Goal: Entertainment & Leisure: Browse casually

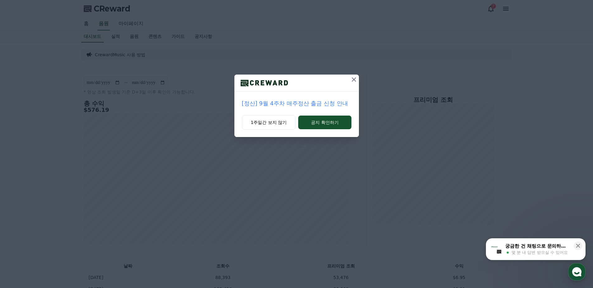
drag, startPoint x: 349, startPoint y: 86, endPoint x: 353, endPoint y: 82, distance: 5.7
click at [351, 85] on div at bounding box center [354, 83] width 10 height 17
click at [353, 82] on icon at bounding box center [353, 79] width 7 height 7
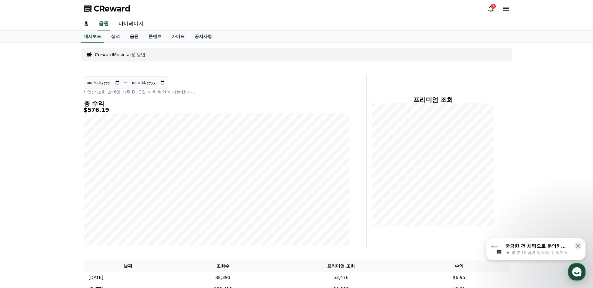
click at [134, 36] on link "음원" at bounding box center [134, 37] width 19 height 12
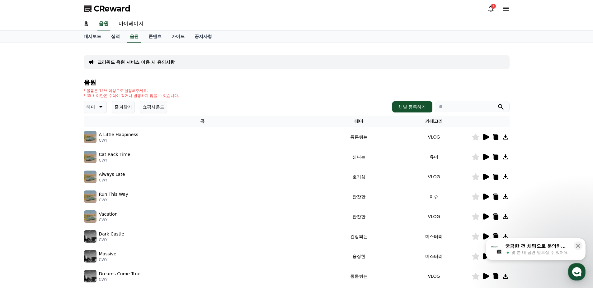
click at [114, 36] on link "실적" at bounding box center [115, 37] width 19 height 12
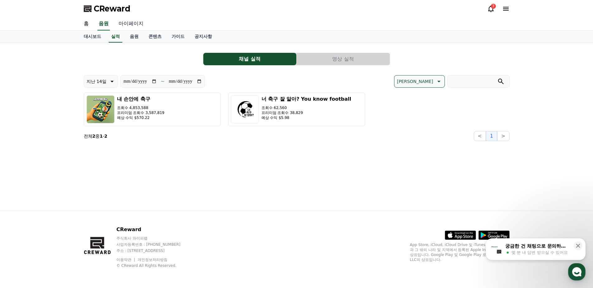
click at [136, 24] on link "마이페이지" at bounding box center [131, 23] width 35 height 13
select select "**********"
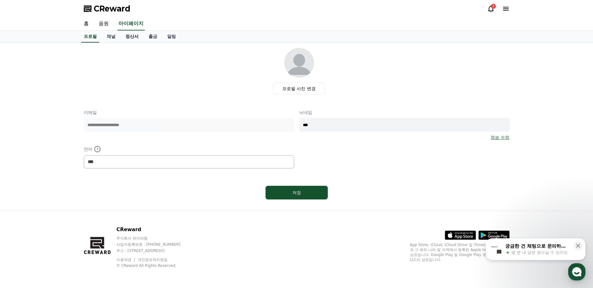
click at [132, 35] on link "정산서" at bounding box center [131, 37] width 23 height 12
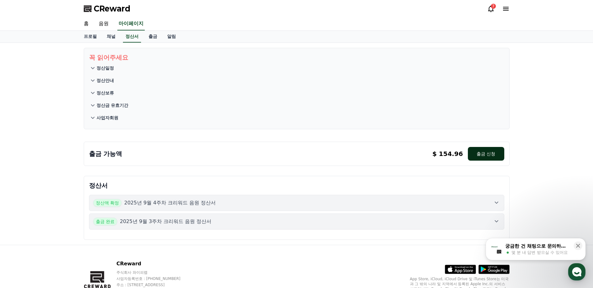
click at [479, 153] on button "출금 신청" at bounding box center [486, 154] width 36 height 14
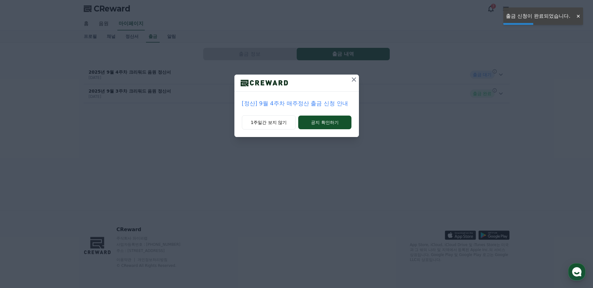
click at [351, 80] on icon at bounding box center [353, 79] width 7 height 7
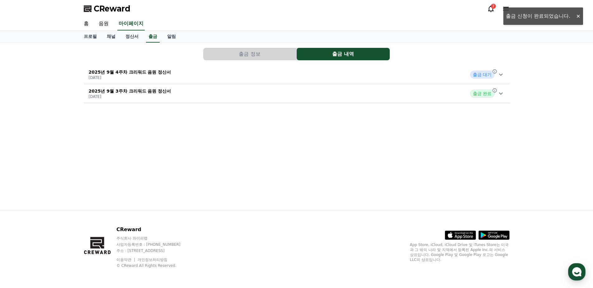
click at [499, 78] on icon at bounding box center [500, 74] width 7 height 7
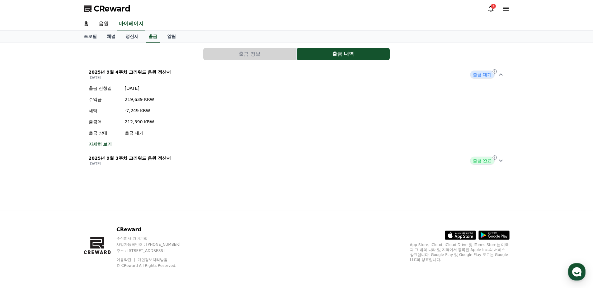
click at [502, 73] on icon at bounding box center [500, 74] width 7 height 7
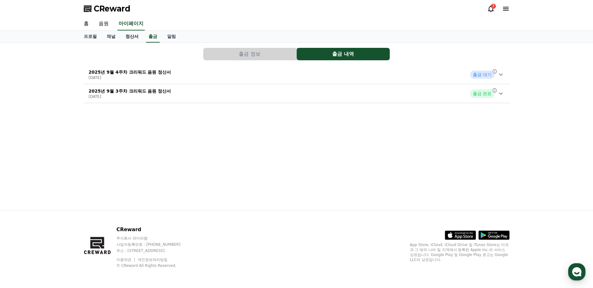
click at [132, 36] on link "정산서" at bounding box center [131, 37] width 23 height 12
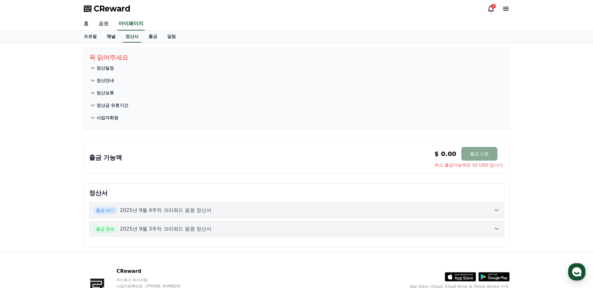
click at [115, 38] on link "채널" at bounding box center [111, 37] width 19 height 12
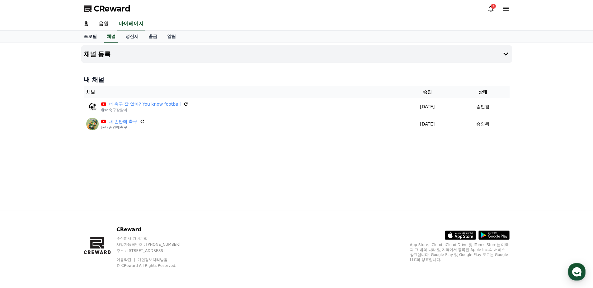
click at [94, 38] on link "프로필" at bounding box center [90, 37] width 23 height 12
select select "**********"
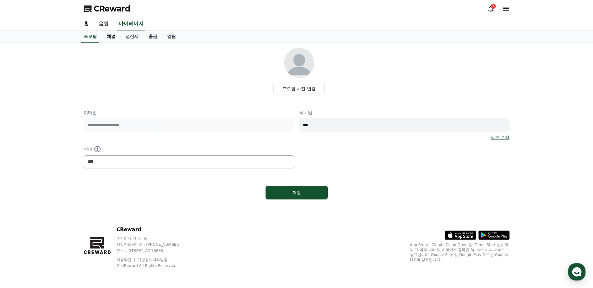
click at [112, 38] on link "채널" at bounding box center [111, 37] width 19 height 12
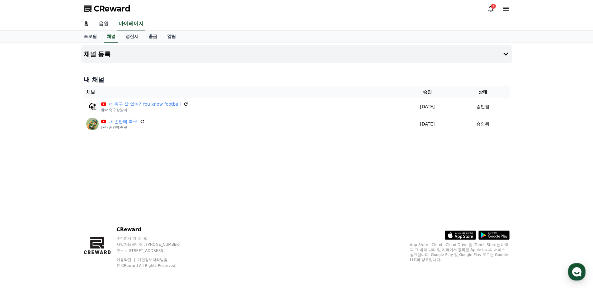
click at [104, 22] on link "음원" at bounding box center [104, 23] width 20 height 13
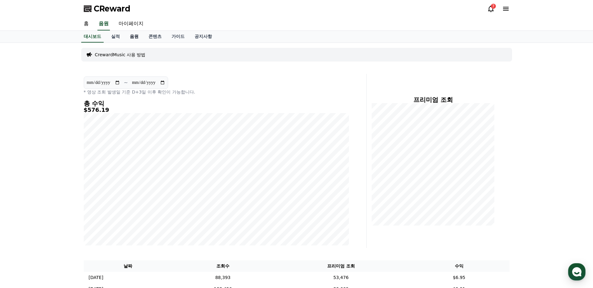
click at [133, 37] on link "음원" at bounding box center [134, 37] width 19 height 12
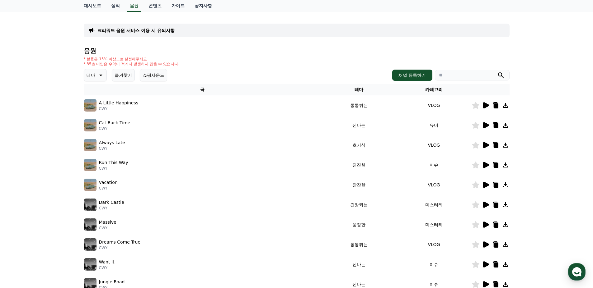
scroll to position [31, 0]
click at [160, 75] on button "쇼핑사운드" at bounding box center [153, 76] width 27 height 12
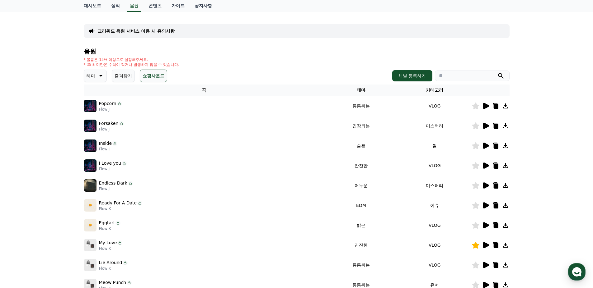
click at [487, 106] on icon at bounding box center [486, 106] width 6 height 6
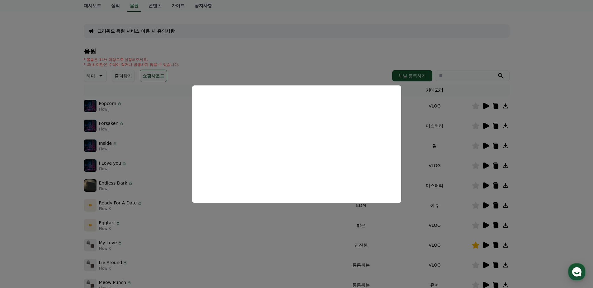
click at [425, 147] on button "close modal" at bounding box center [296, 144] width 593 height 288
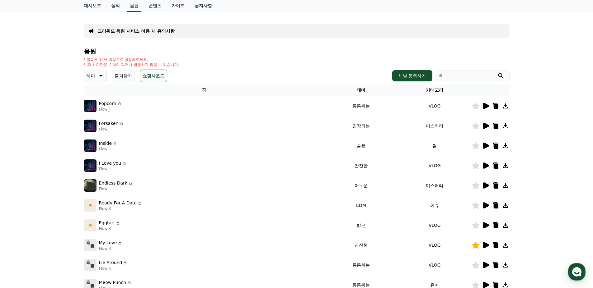
click at [486, 127] on icon at bounding box center [486, 126] width 6 height 6
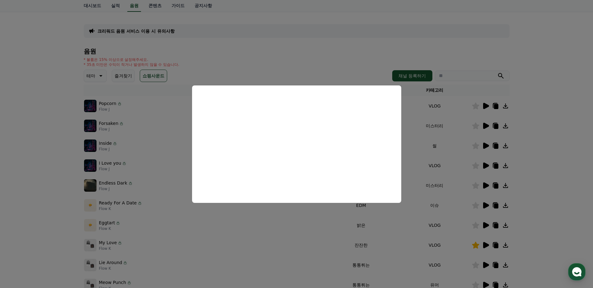
click at [428, 134] on button "close modal" at bounding box center [296, 144] width 593 height 288
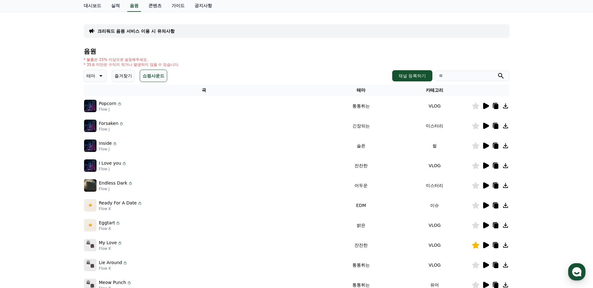
click at [483, 147] on icon at bounding box center [486, 146] width 6 height 6
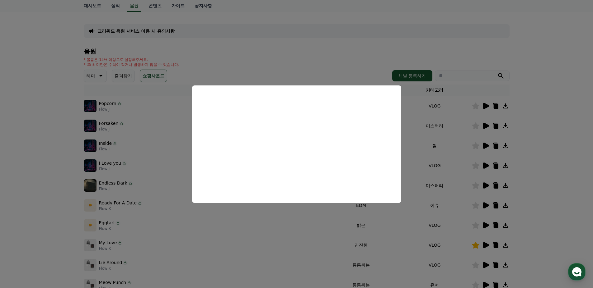
click at [440, 145] on button "close modal" at bounding box center [296, 144] width 593 height 288
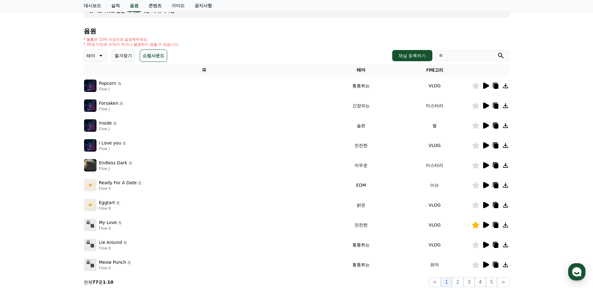
scroll to position [62, 0]
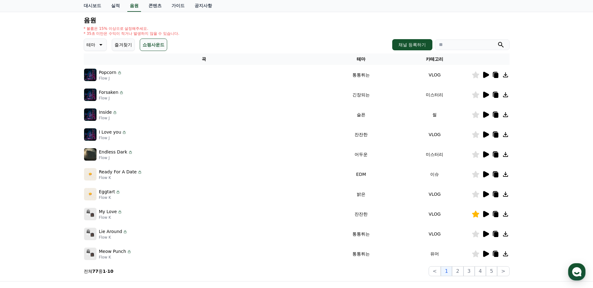
click at [486, 137] on icon at bounding box center [486, 135] width 6 height 6
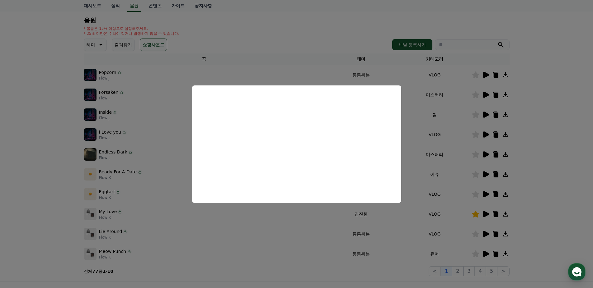
click at [420, 143] on button "close modal" at bounding box center [296, 144] width 593 height 288
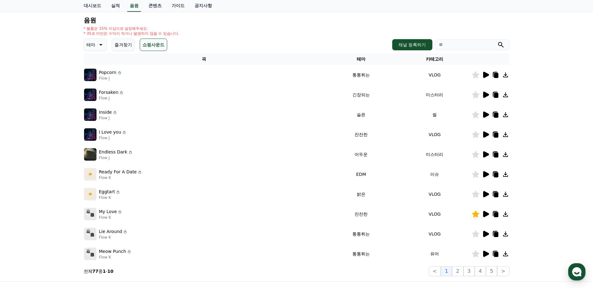
click at [485, 154] on icon at bounding box center [486, 155] width 6 height 6
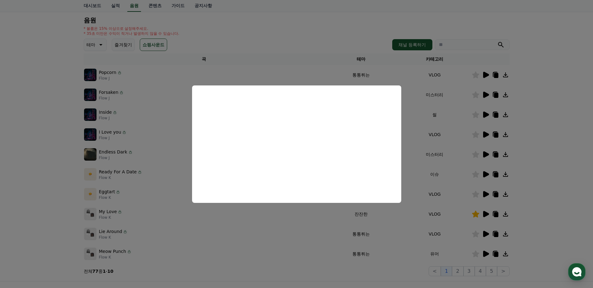
click at [437, 141] on button "close modal" at bounding box center [296, 144] width 593 height 288
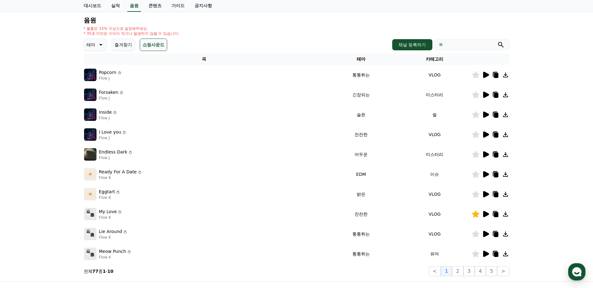
click at [482, 173] on icon at bounding box center [485, 174] width 7 height 7
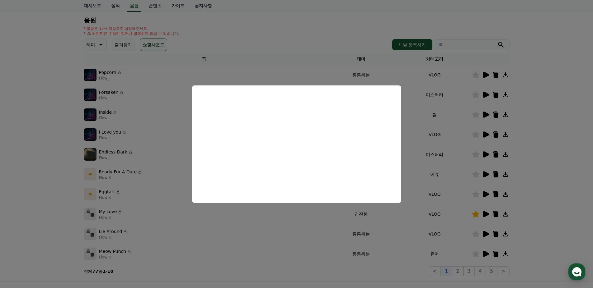
click at [423, 152] on button "close modal" at bounding box center [296, 144] width 593 height 288
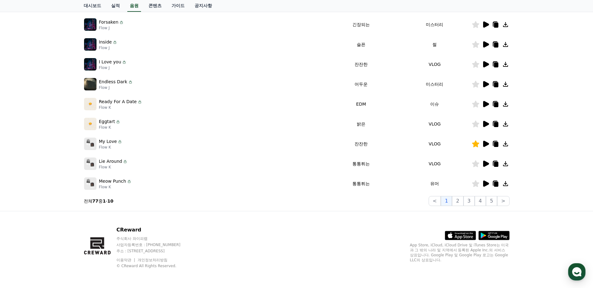
scroll to position [133, 0]
click at [484, 144] on icon at bounding box center [486, 144] width 6 height 6
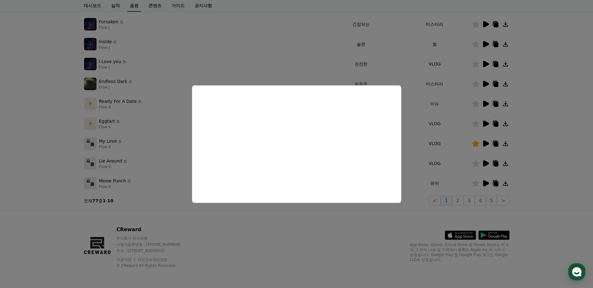
click at [426, 143] on button "close modal" at bounding box center [296, 144] width 593 height 288
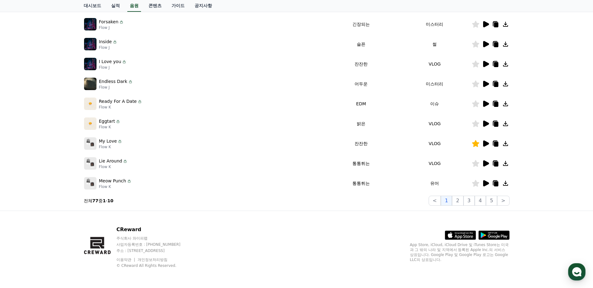
click at [483, 162] on icon at bounding box center [486, 164] width 6 height 6
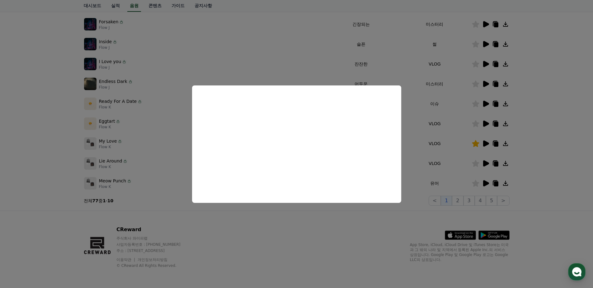
click at [422, 147] on button "close modal" at bounding box center [296, 144] width 593 height 288
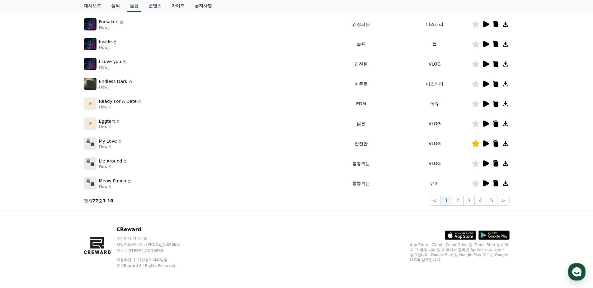
click at [483, 181] on icon at bounding box center [486, 183] width 6 height 6
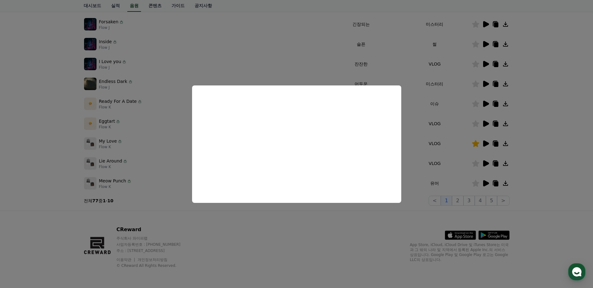
click at [437, 145] on button "close modal" at bounding box center [296, 144] width 593 height 288
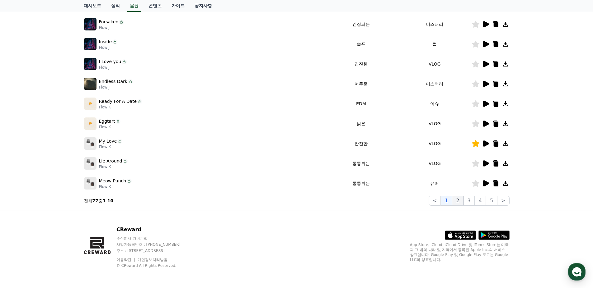
click at [458, 201] on button "2" at bounding box center [457, 201] width 11 height 10
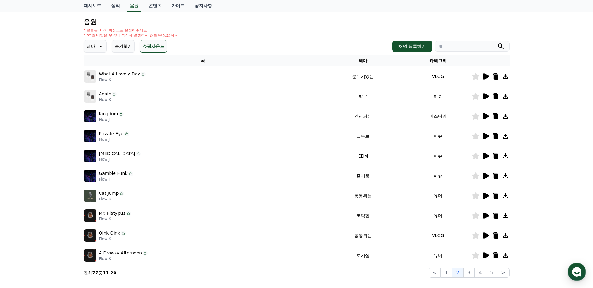
scroll to position [71, 0]
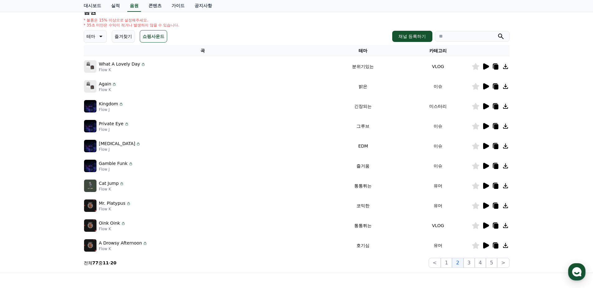
click at [485, 68] on icon at bounding box center [486, 66] width 6 height 6
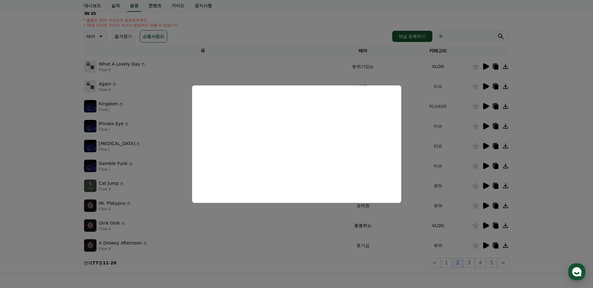
click at [421, 131] on button "close modal" at bounding box center [296, 144] width 593 height 288
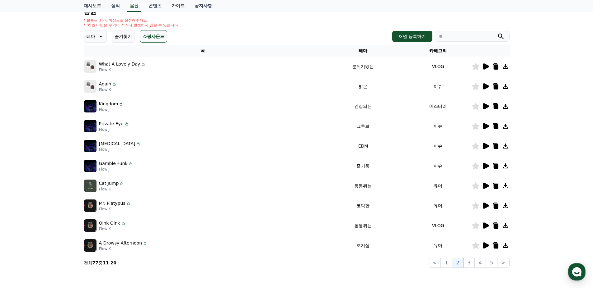
click at [486, 88] on icon at bounding box center [486, 86] width 6 height 6
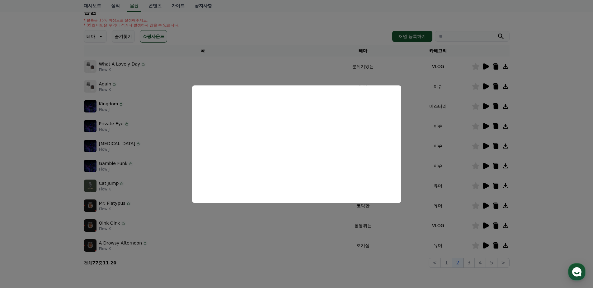
click at [429, 135] on button "close modal" at bounding box center [296, 144] width 593 height 288
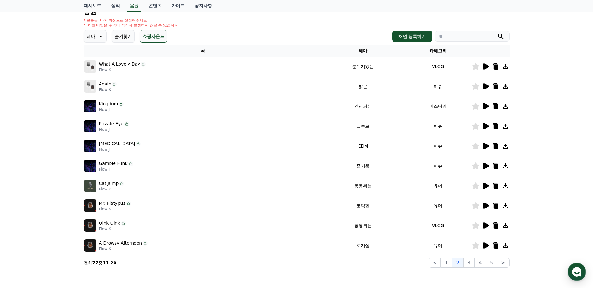
click at [483, 107] on icon at bounding box center [486, 106] width 6 height 6
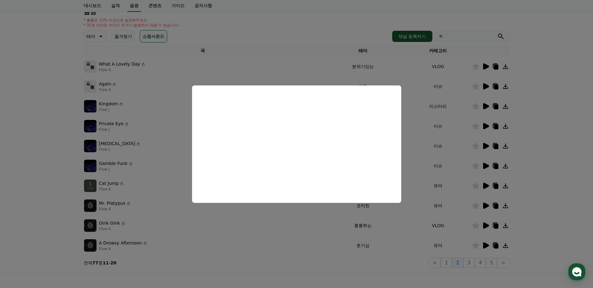
click at [421, 138] on button "close modal" at bounding box center [296, 144] width 593 height 288
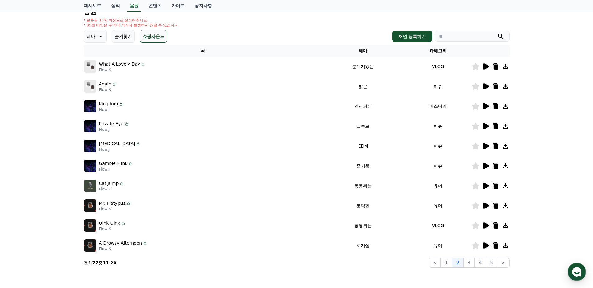
click at [483, 128] on icon at bounding box center [486, 126] width 6 height 6
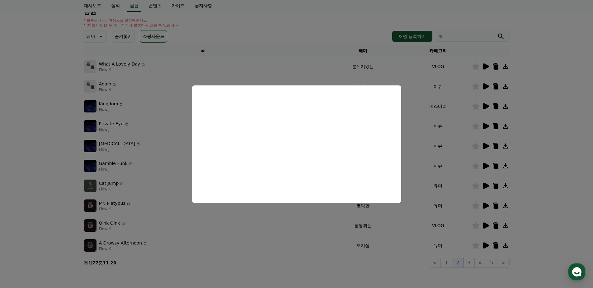
click at [438, 144] on button "close modal" at bounding box center [296, 144] width 593 height 288
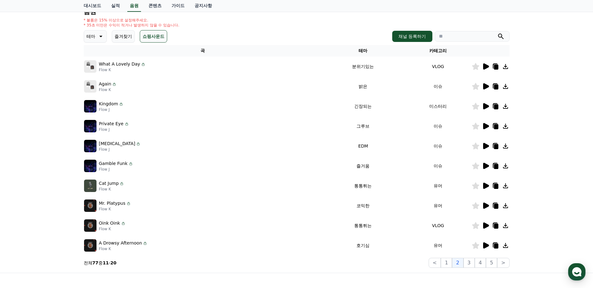
click at [483, 147] on icon at bounding box center [486, 146] width 6 height 6
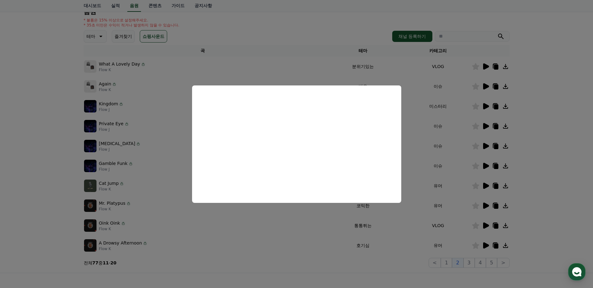
click at [419, 151] on button "close modal" at bounding box center [296, 144] width 593 height 288
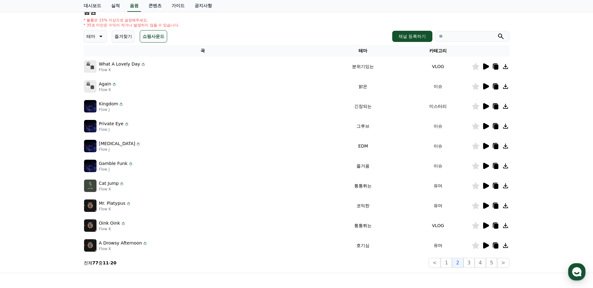
click at [485, 166] on icon at bounding box center [486, 166] width 6 height 6
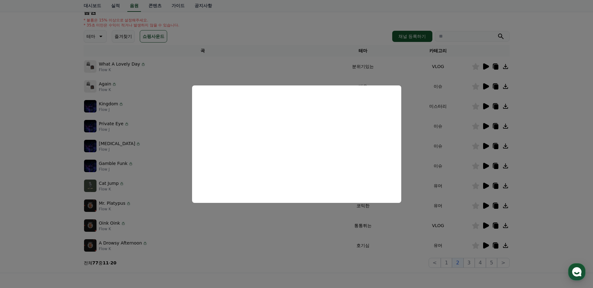
click at [427, 138] on button "close modal" at bounding box center [296, 144] width 593 height 288
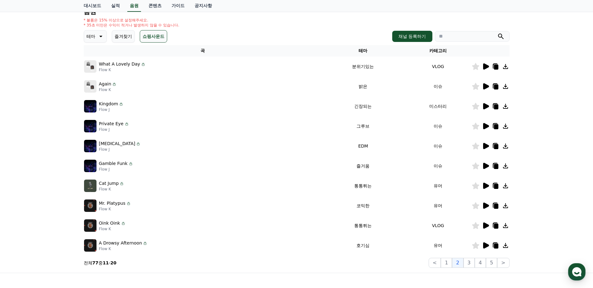
click at [486, 188] on icon at bounding box center [486, 186] width 6 height 6
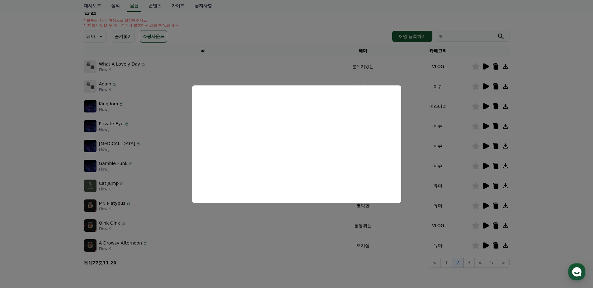
click at [423, 143] on button "close modal" at bounding box center [296, 144] width 593 height 288
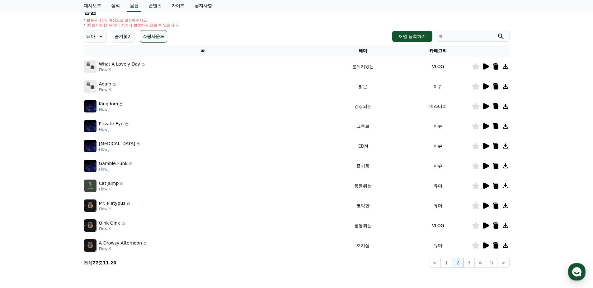
click at [485, 207] on icon at bounding box center [486, 206] width 6 height 6
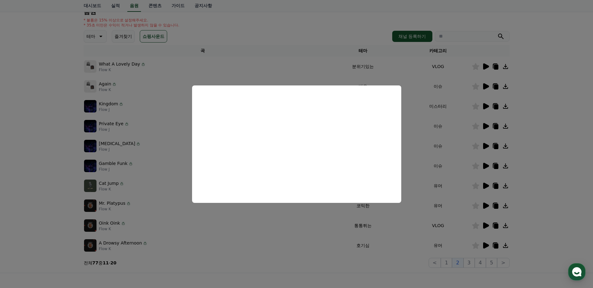
click at [415, 135] on button "close modal" at bounding box center [296, 144] width 593 height 288
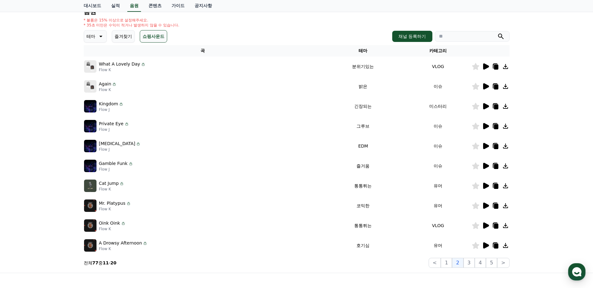
click at [482, 228] on icon at bounding box center [485, 225] width 7 height 7
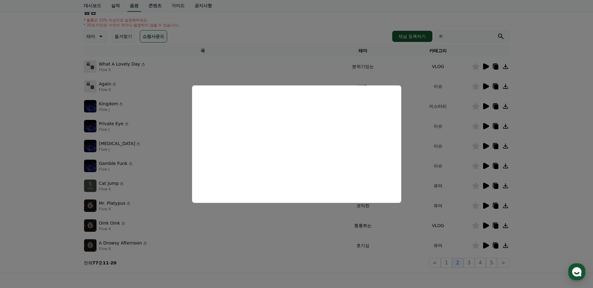
click at [437, 148] on button "close modal" at bounding box center [296, 144] width 593 height 288
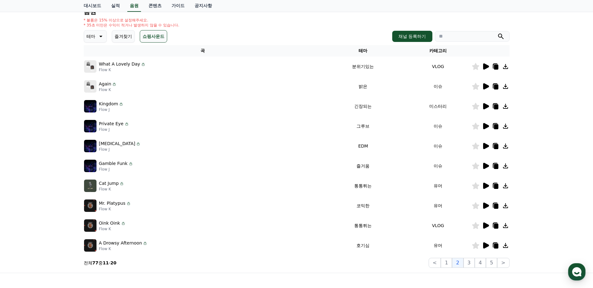
click at [485, 244] on icon at bounding box center [486, 246] width 6 height 6
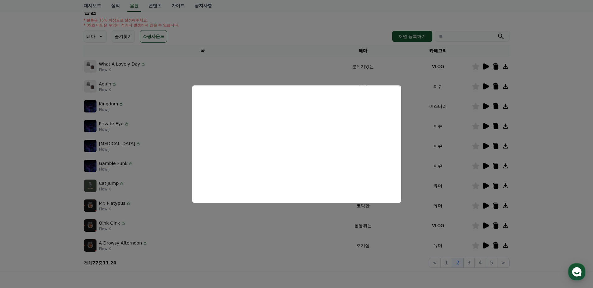
click at [174, 199] on button "close modal" at bounding box center [296, 144] width 593 height 288
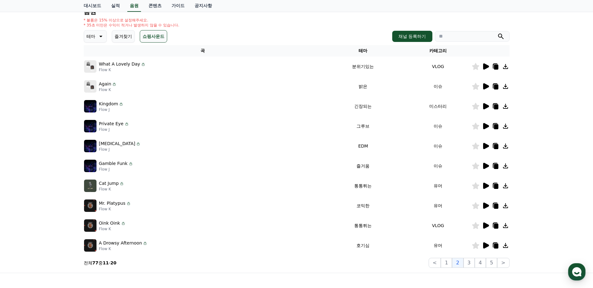
click at [473, 249] on icon at bounding box center [475, 245] width 7 height 7
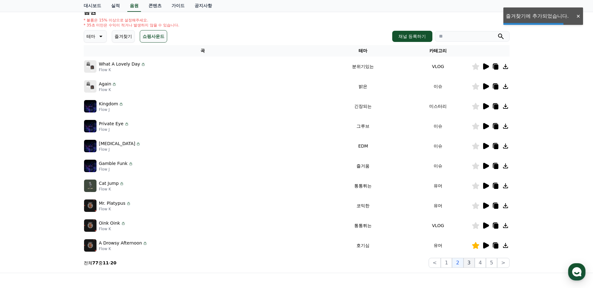
click at [470, 262] on button "3" at bounding box center [468, 263] width 11 height 10
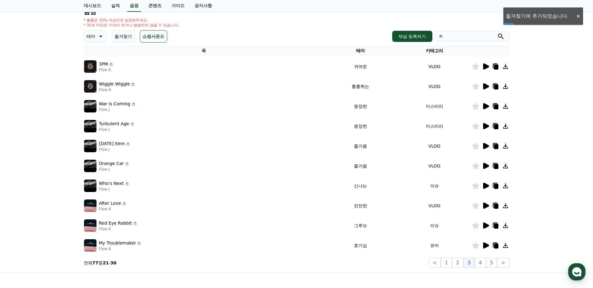
click at [482, 68] on icon at bounding box center [485, 66] width 7 height 7
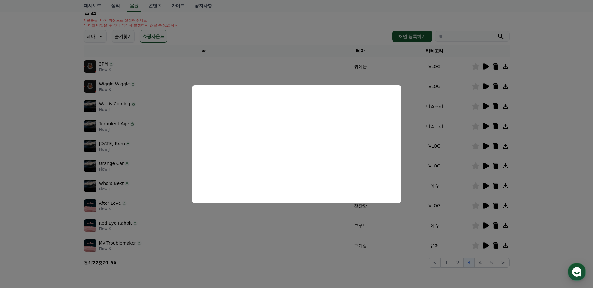
click at [421, 130] on button "close modal" at bounding box center [296, 144] width 593 height 288
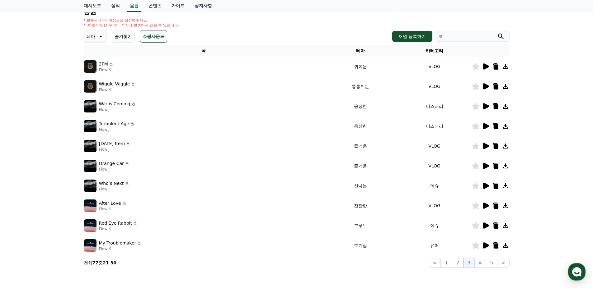
click at [484, 87] on icon at bounding box center [486, 86] width 6 height 6
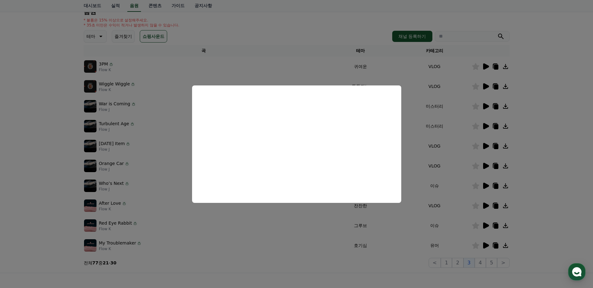
click at [428, 143] on button "close modal" at bounding box center [296, 144] width 593 height 288
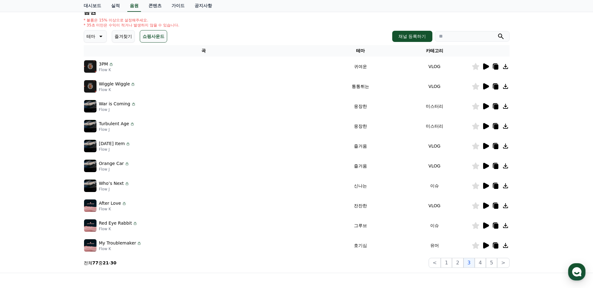
click at [482, 106] on icon at bounding box center [485, 106] width 7 height 7
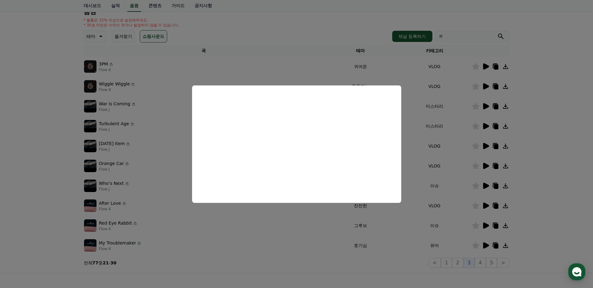
click at [421, 145] on button "close modal" at bounding box center [296, 144] width 593 height 288
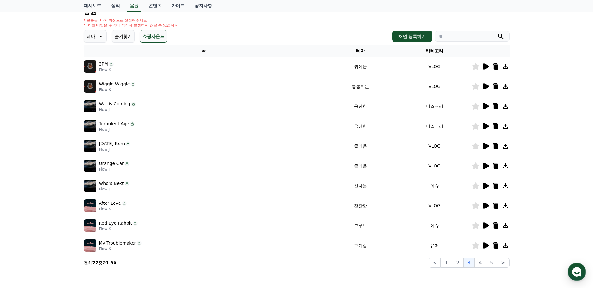
click at [483, 128] on icon at bounding box center [486, 126] width 6 height 6
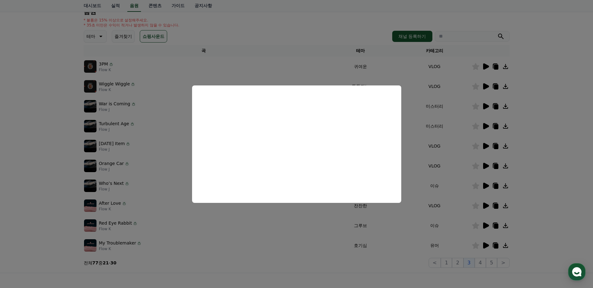
click at [454, 148] on button "close modal" at bounding box center [296, 144] width 593 height 288
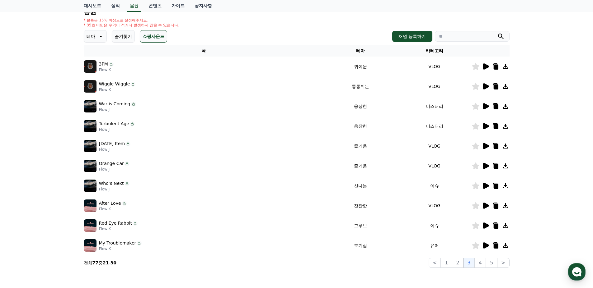
click at [484, 146] on icon at bounding box center [486, 146] width 6 height 6
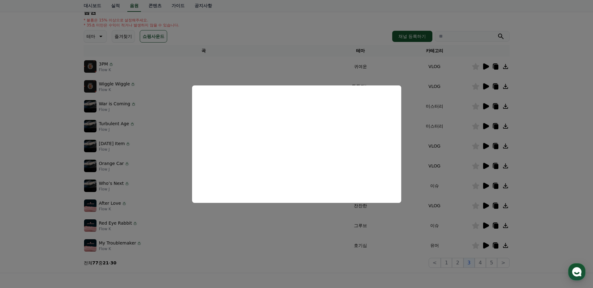
click at [423, 157] on button "close modal" at bounding box center [296, 144] width 593 height 288
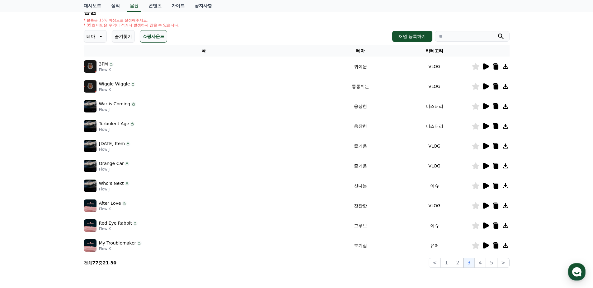
click at [483, 168] on icon at bounding box center [486, 166] width 6 height 6
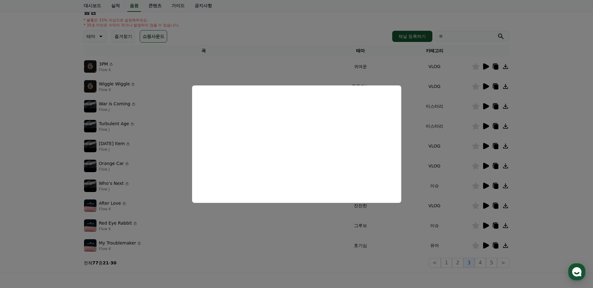
click at [424, 143] on button "close modal" at bounding box center [296, 144] width 593 height 288
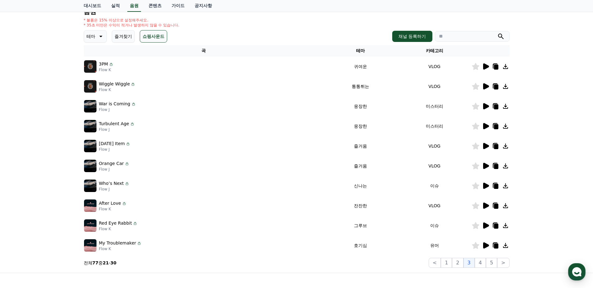
click at [483, 184] on icon at bounding box center [486, 186] width 6 height 6
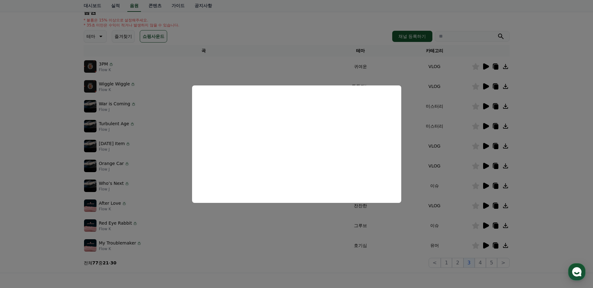
click at [444, 157] on button "close modal" at bounding box center [296, 144] width 593 height 288
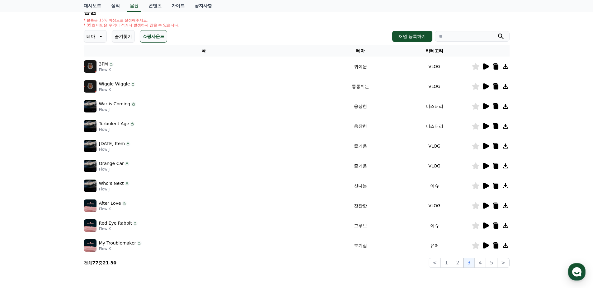
click at [485, 208] on icon at bounding box center [486, 206] width 6 height 6
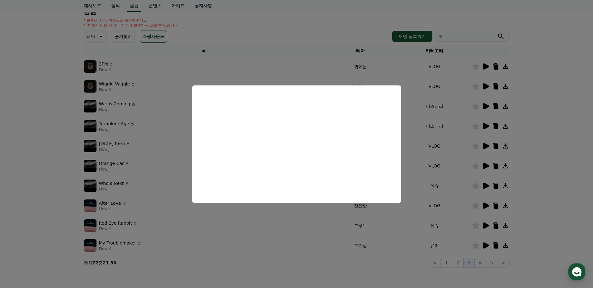
click at [432, 166] on button "close modal" at bounding box center [296, 144] width 593 height 288
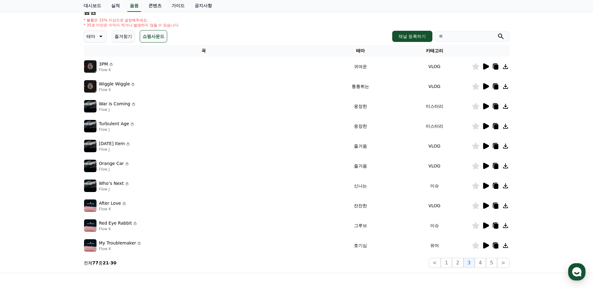
click at [483, 207] on icon at bounding box center [486, 206] width 6 height 6
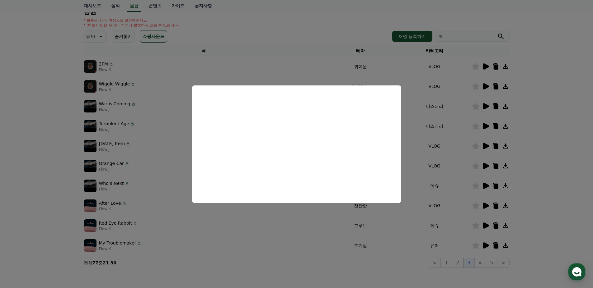
click at [425, 151] on button "close modal" at bounding box center [296, 144] width 593 height 288
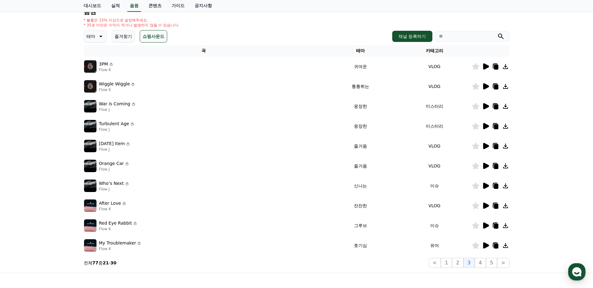
click at [482, 224] on icon at bounding box center [485, 225] width 7 height 7
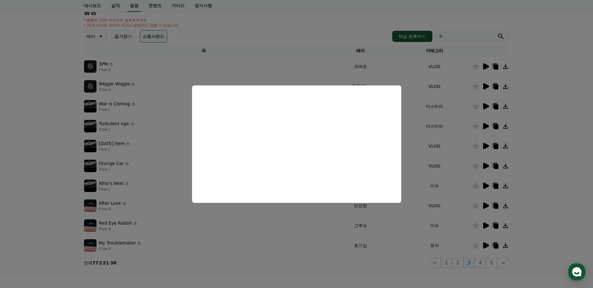
click at [440, 156] on button "close modal" at bounding box center [296, 144] width 593 height 288
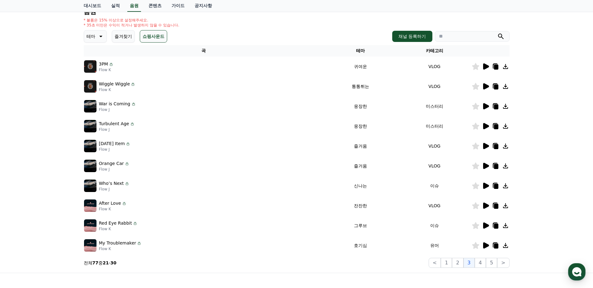
click at [483, 227] on icon at bounding box center [486, 226] width 6 height 6
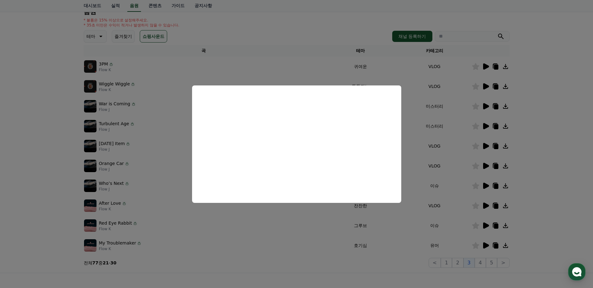
click at [427, 136] on button "close modal" at bounding box center [296, 144] width 593 height 288
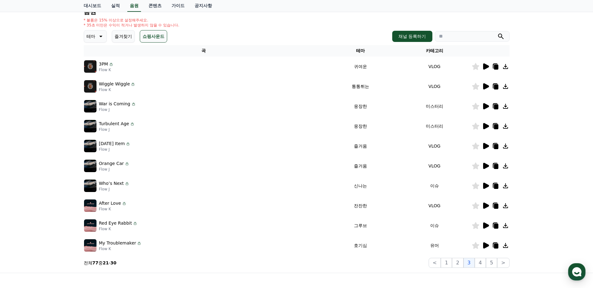
click at [487, 244] on icon at bounding box center [485, 245] width 7 height 7
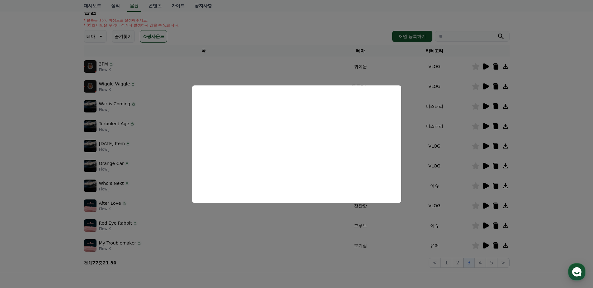
click at [429, 143] on button "close modal" at bounding box center [296, 144] width 593 height 288
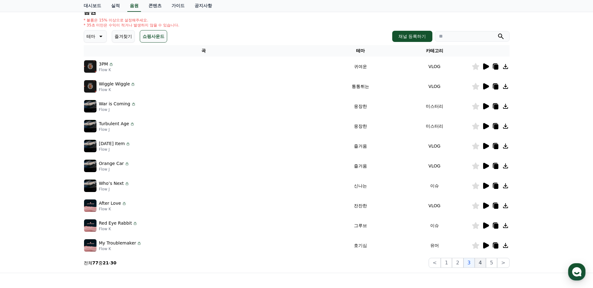
click at [477, 265] on button "4" at bounding box center [479, 263] width 11 height 10
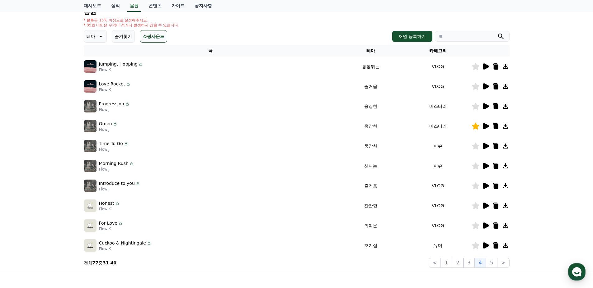
click at [484, 66] on icon at bounding box center [486, 66] width 6 height 6
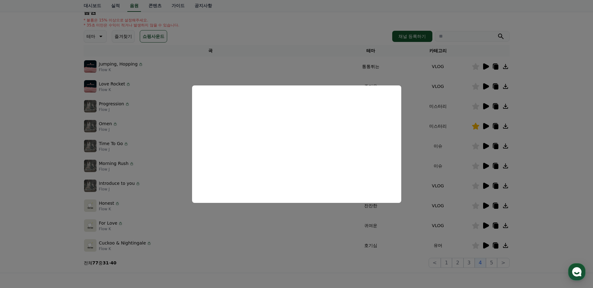
click at [435, 137] on button "close modal" at bounding box center [296, 144] width 593 height 288
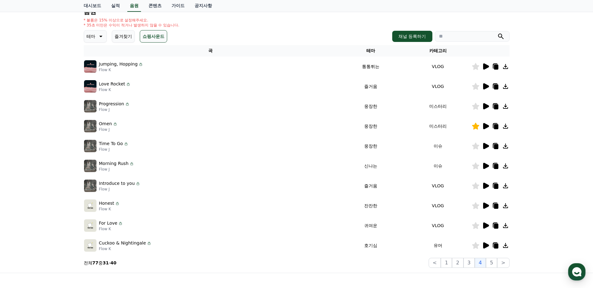
click at [482, 86] on icon at bounding box center [485, 86] width 7 height 7
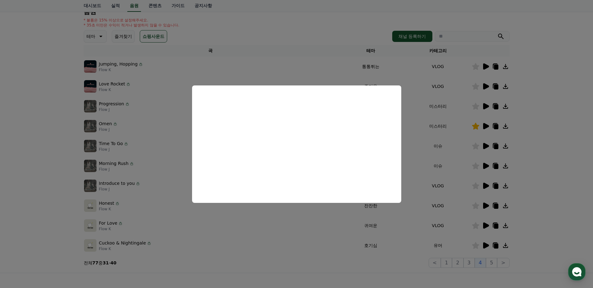
click at [420, 146] on button "close modal" at bounding box center [296, 144] width 593 height 288
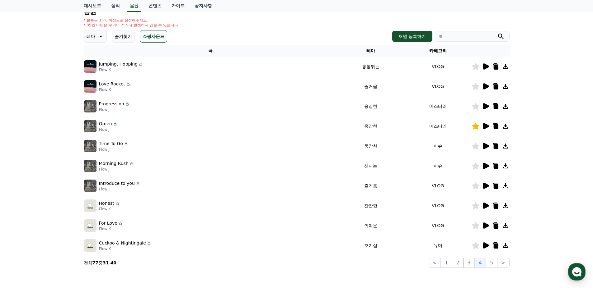
click at [485, 106] on icon at bounding box center [486, 106] width 6 height 6
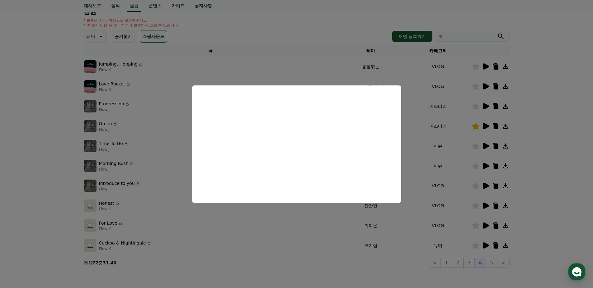
click at [444, 136] on button "close modal" at bounding box center [296, 144] width 593 height 288
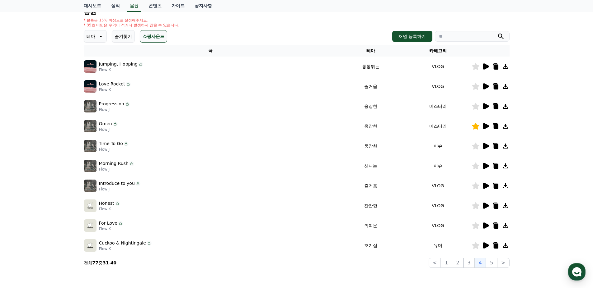
click at [484, 147] on icon at bounding box center [486, 146] width 6 height 6
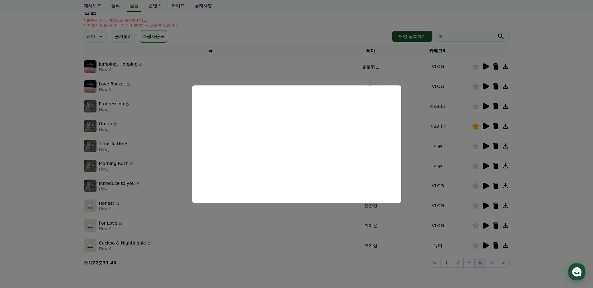
click at [437, 143] on button "close modal" at bounding box center [296, 144] width 593 height 288
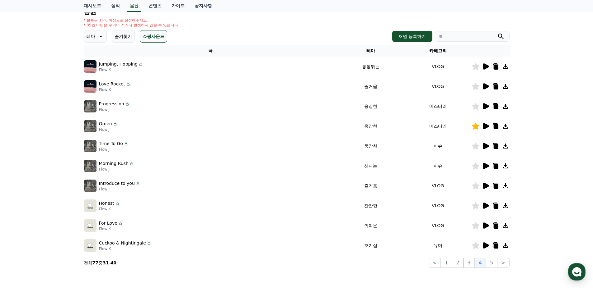
click at [484, 165] on icon at bounding box center [486, 166] width 6 height 6
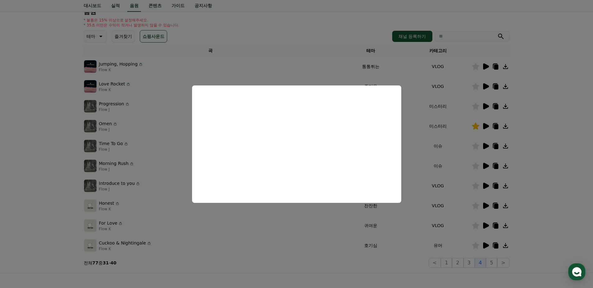
click at [478, 184] on button "close modal" at bounding box center [296, 144] width 593 height 288
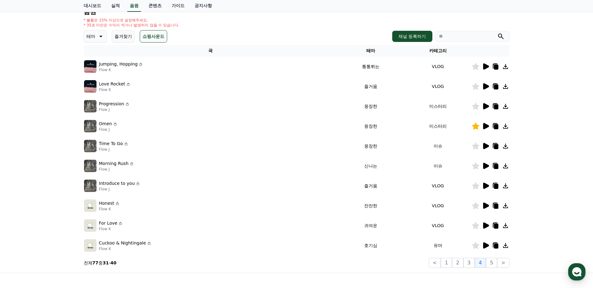
click at [484, 187] on icon at bounding box center [486, 186] width 6 height 6
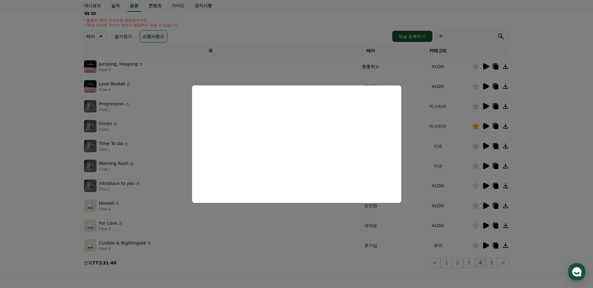
click at [446, 154] on button "close modal" at bounding box center [296, 144] width 593 height 288
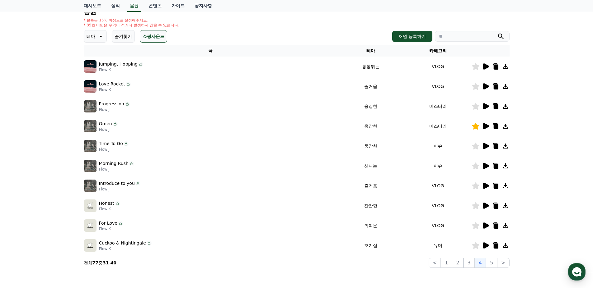
click at [485, 186] on icon at bounding box center [486, 186] width 6 height 6
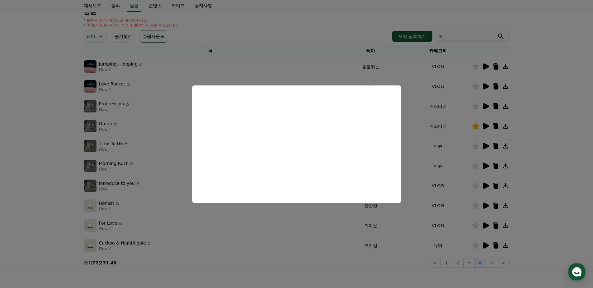
click at [451, 164] on button "close modal" at bounding box center [296, 144] width 593 height 288
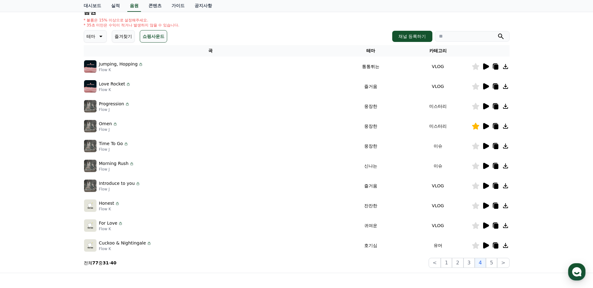
click at [485, 206] on icon at bounding box center [486, 206] width 6 height 6
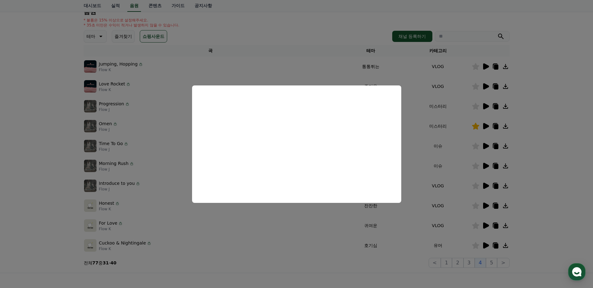
click at [432, 173] on button "close modal" at bounding box center [296, 144] width 593 height 288
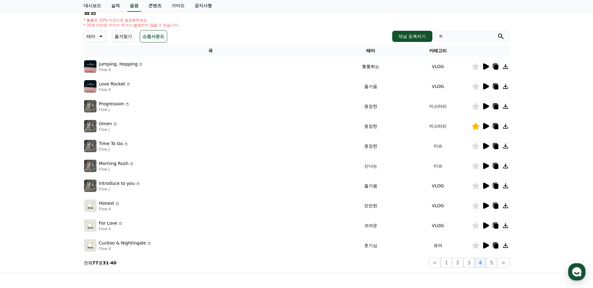
click at [486, 225] on icon at bounding box center [486, 226] width 6 height 6
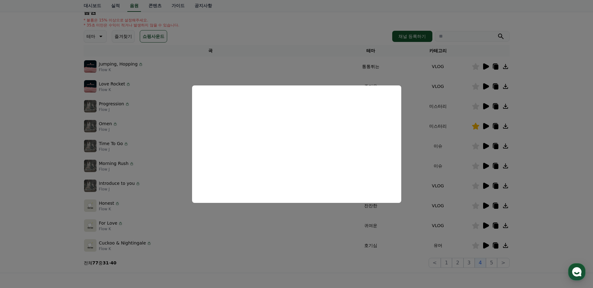
click at [483, 245] on button "close modal" at bounding box center [296, 144] width 593 height 288
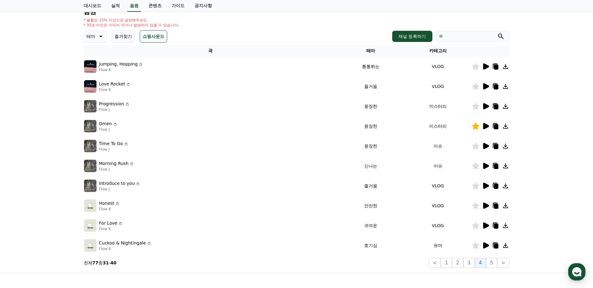
click at [485, 246] on icon at bounding box center [486, 246] width 6 height 6
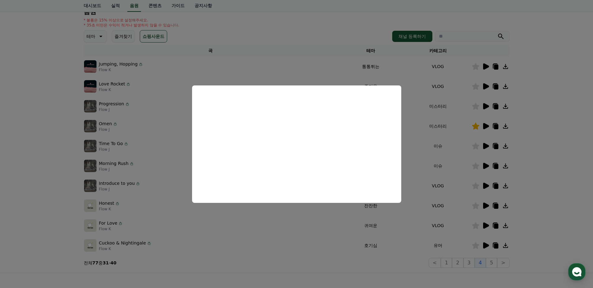
click at [438, 159] on button "close modal" at bounding box center [296, 144] width 593 height 288
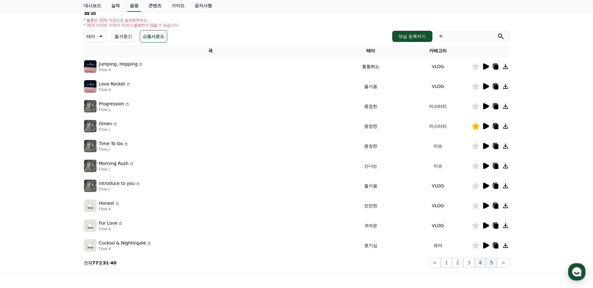
click at [490, 263] on button "5" at bounding box center [491, 263] width 11 height 10
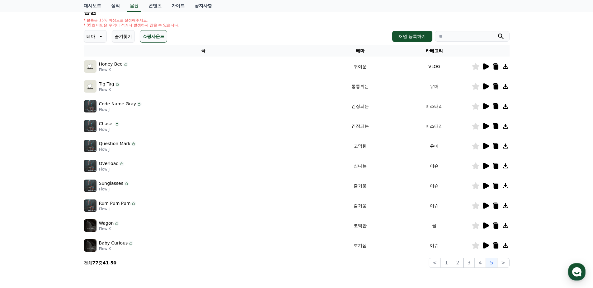
click at [483, 69] on icon at bounding box center [486, 66] width 6 height 6
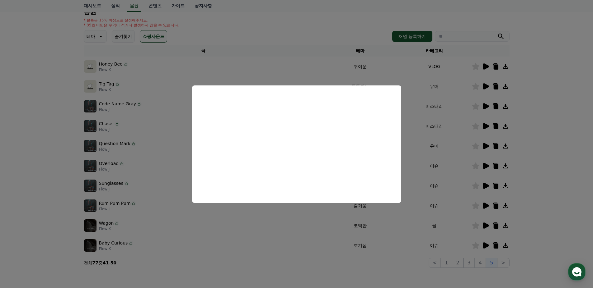
click at [432, 142] on button "close modal" at bounding box center [296, 144] width 593 height 288
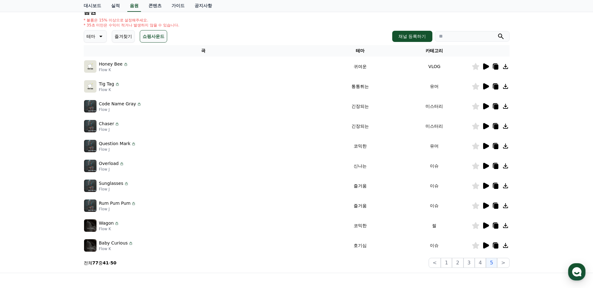
click at [482, 87] on icon at bounding box center [485, 86] width 7 height 7
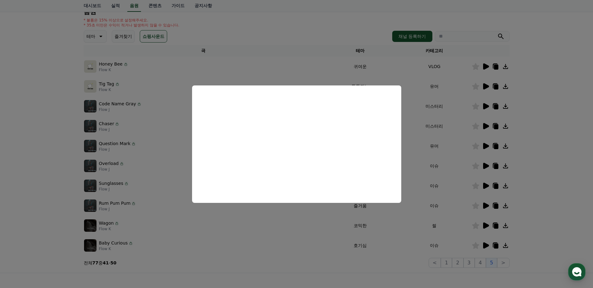
click at [439, 146] on button "close modal" at bounding box center [296, 144] width 593 height 288
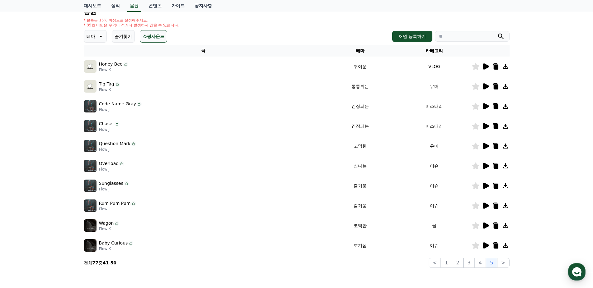
click at [485, 104] on icon at bounding box center [486, 106] width 6 height 6
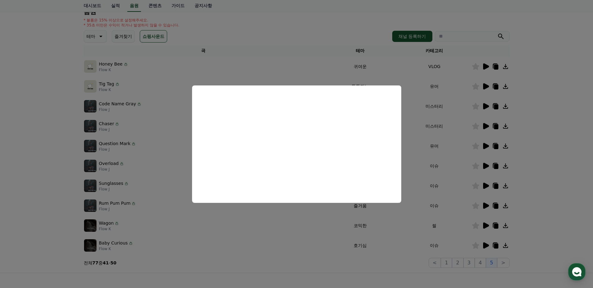
click at [451, 142] on button "close modal" at bounding box center [296, 144] width 593 height 288
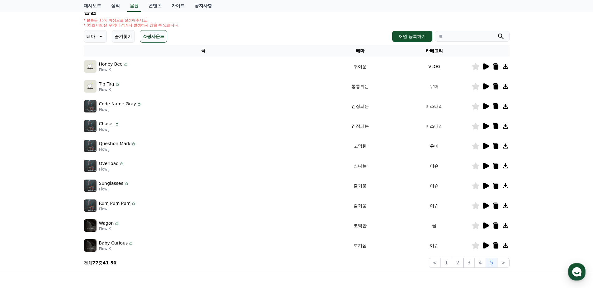
click at [485, 126] on icon at bounding box center [486, 126] width 6 height 6
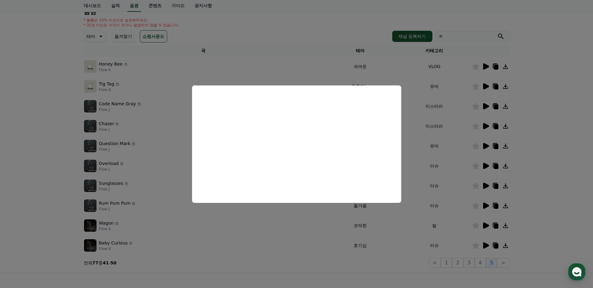
click at [426, 143] on button "close modal" at bounding box center [296, 144] width 593 height 288
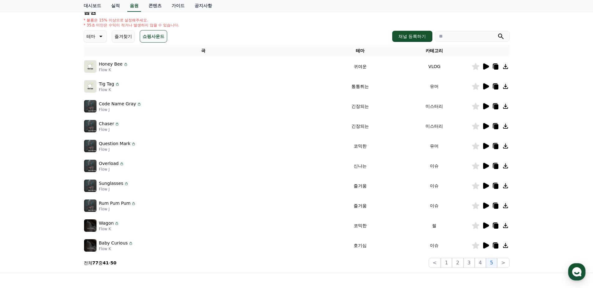
click at [484, 147] on icon at bounding box center [486, 146] width 6 height 6
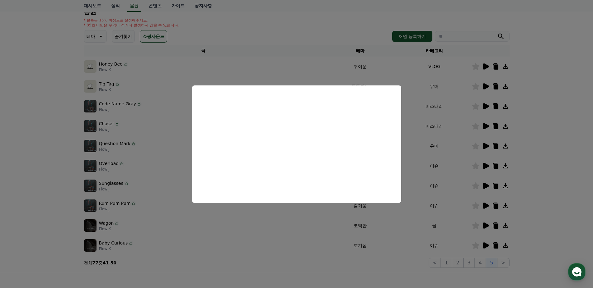
click at [440, 145] on button "close modal" at bounding box center [296, 144] width 593 height 288
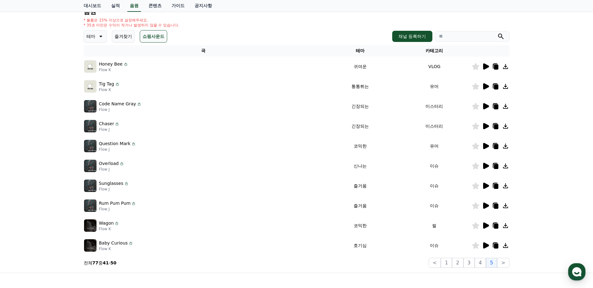
click at [484, 148] on icon at bounding box center [486, 146] width 6 height 6
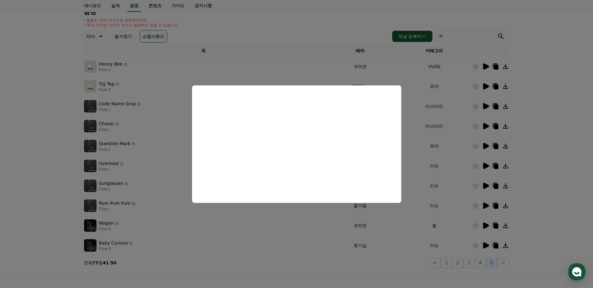
click at [457, 151] on button "close modal" at bounding box center [296, 144] width 593 height 288
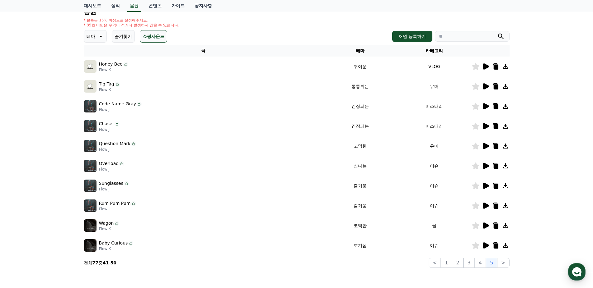
click at [486, 166] on icon at bounding box center [486, 166] width 6 height 6
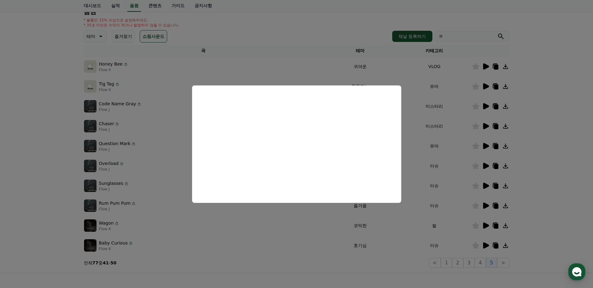
click at [428, 156] on button "close modal" at bounding box center [296, 144] width 593 height 288
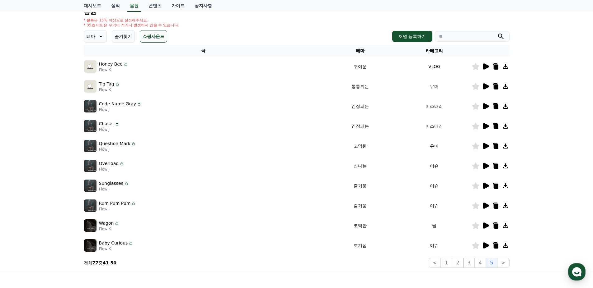
click at [483, 224] on icon at bounding box center [485, 225] width 7 height 7
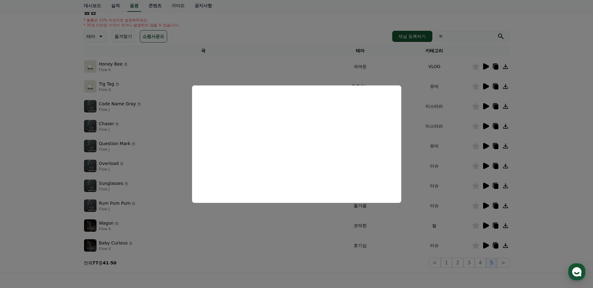
click at [427, 152] on button "close modal" at bounding box center [296, 144] width 593 height 288
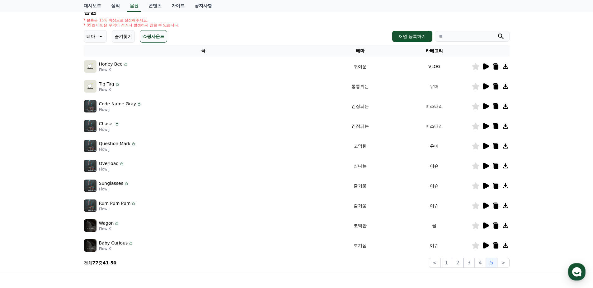
click at [485, 205] on icon at bounding box center [486, 206] width 6 height 6
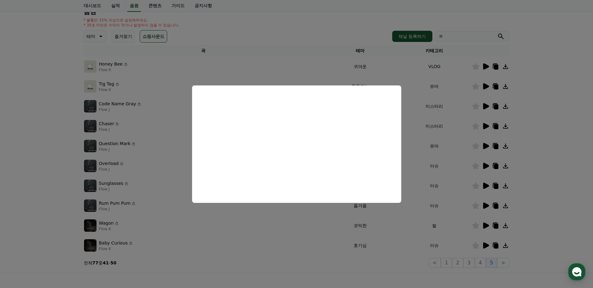
click at [435, 162] on button "close modal" at bounding box center [296, 144] width 593 height 288
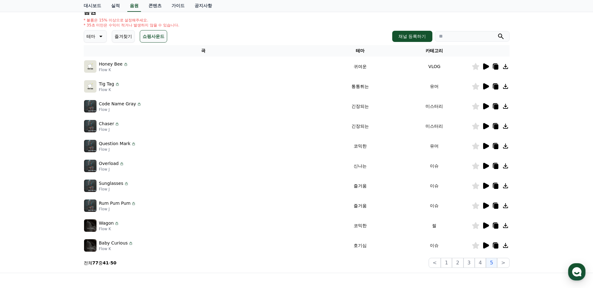
click at [97, 38] on icon at bounding box center [99, 36] width 7 height 7
click at [48, 85] on div "크리워드 음원 서비스 이용 시 유의사항 음원 * 볼륨은 15% 이상으로 설정해주세요. * 35초 미만은 수익이 적거나 발생하지 않을 수 있습니…" at bounding box center [296, 122] width 593 height 301
click at [245, 30] on div "음원 * 볼륨은 15% 이상으로 설정해주세요. * 35초 미만은 수익이 적거나 발생하지 않을 수 있습니다. 테마 테마 전체 환상적인 호기심 어…" at bounding box center [297, 138] width 426 height 260
click at [93, 39] on p "테마" at bounding box center [90, 36] width 9 height 9
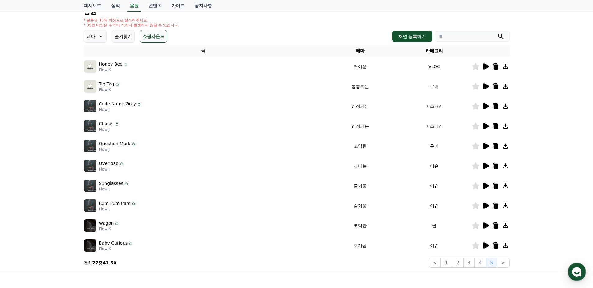
click at [101, 37] on icon at bounding box center [99, 36] width 7 height 7
click at [100, 37] on icon at bounding box center [100, 37] width 3 height 2
click at [99, 38] on icon at bounding box center [99, 36] width 7 height 7
click at [98, 38] on icon at bounding box center [99, 36] width 7 height 7
click at [434, 53] on th "카테고리" at bounding box center [434, 51] width 74 height 12
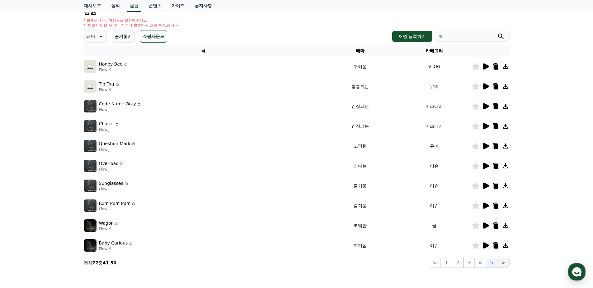
click at [503, 262] on button ">" at bounding box center [503, 263] width 12 height 10
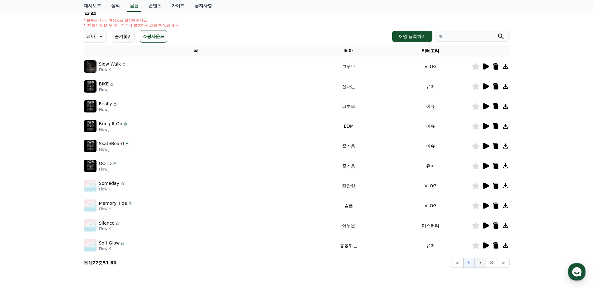
click at [479, 265] on button "7" at bounding box center [479, 263] width 11 height 10
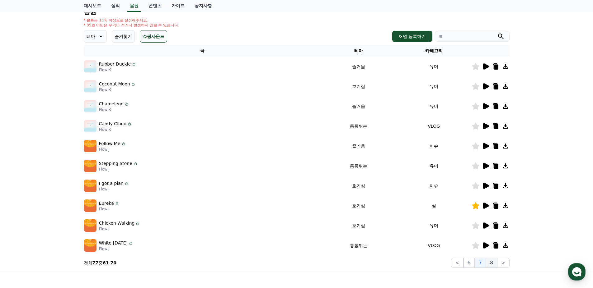
click at [492, 262] on button "8" at bounding box center [491, 263] width 11 height 10
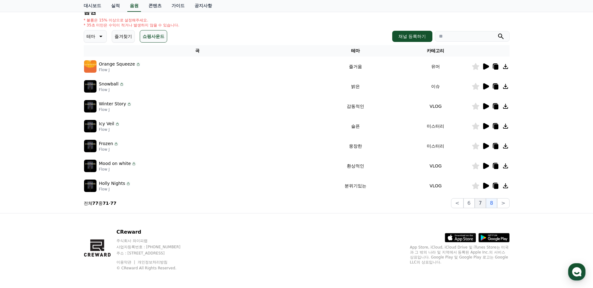
click at [481, 201] on button "7" at bounding box center [479, 204] width 11 height 10
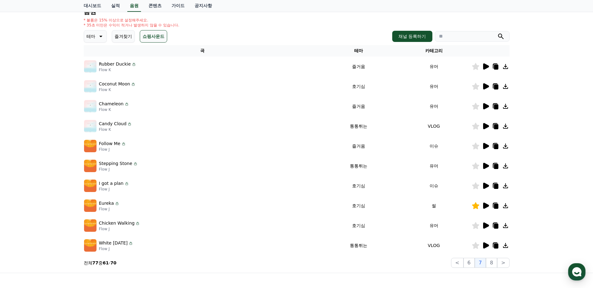
click at [485, 208] on icon at bounding box center [486, 206] width 6 height 6
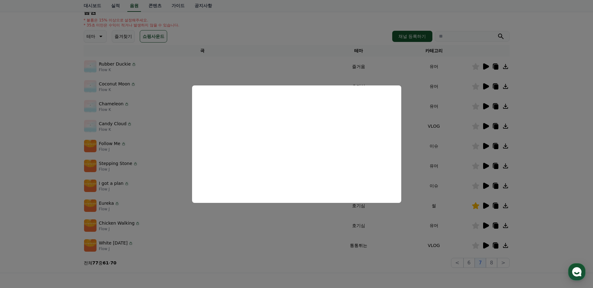
click at [154, 138] on button "close modal" at bounding box center [296, 144] width 593 height 288
